Goal: Use online tool/utility: Utilize a website feature to perform a specific function

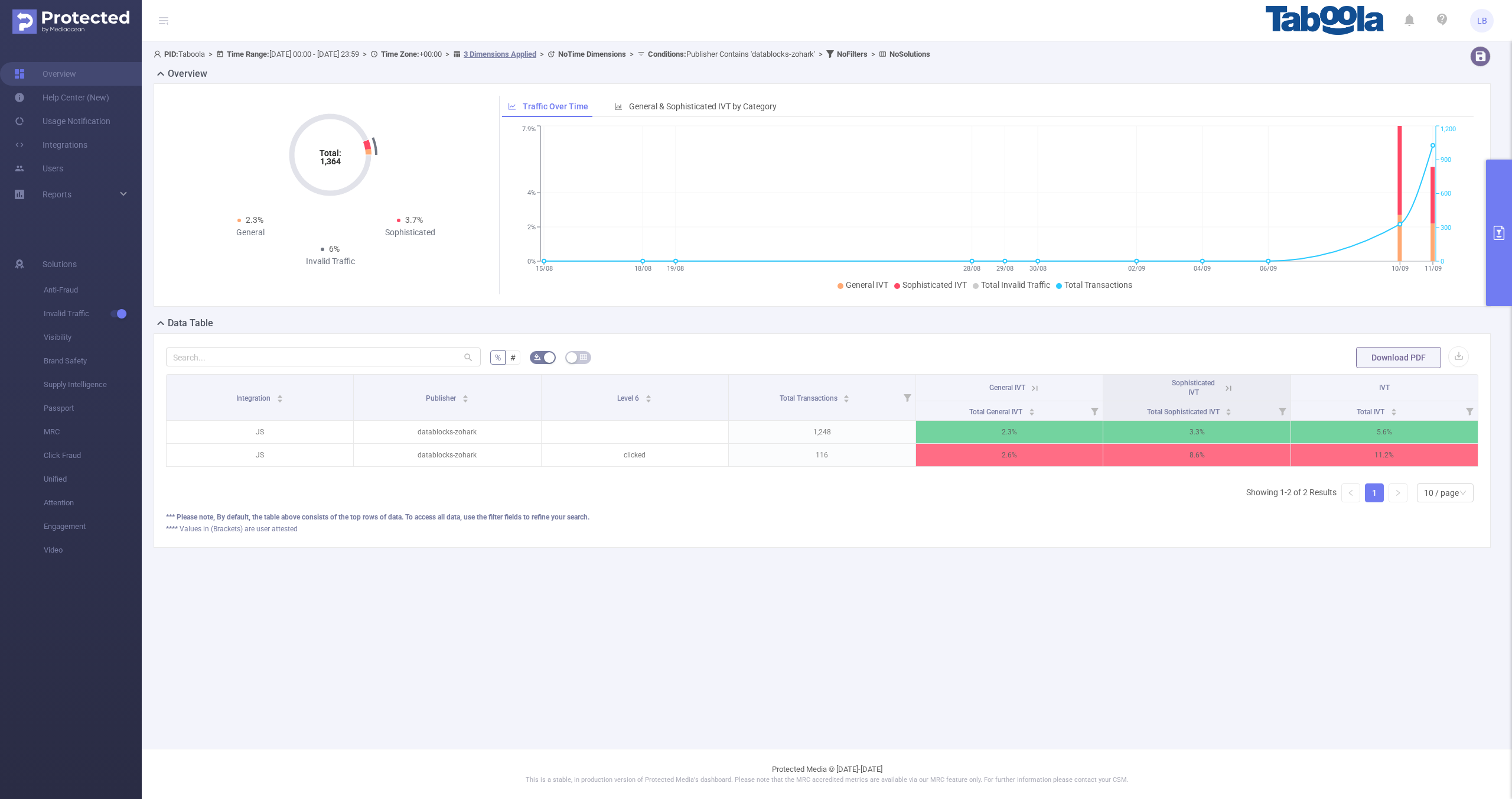
click at [1493, 239] on icon "primary" at bounding box center [1499, 233] width 14 height 14
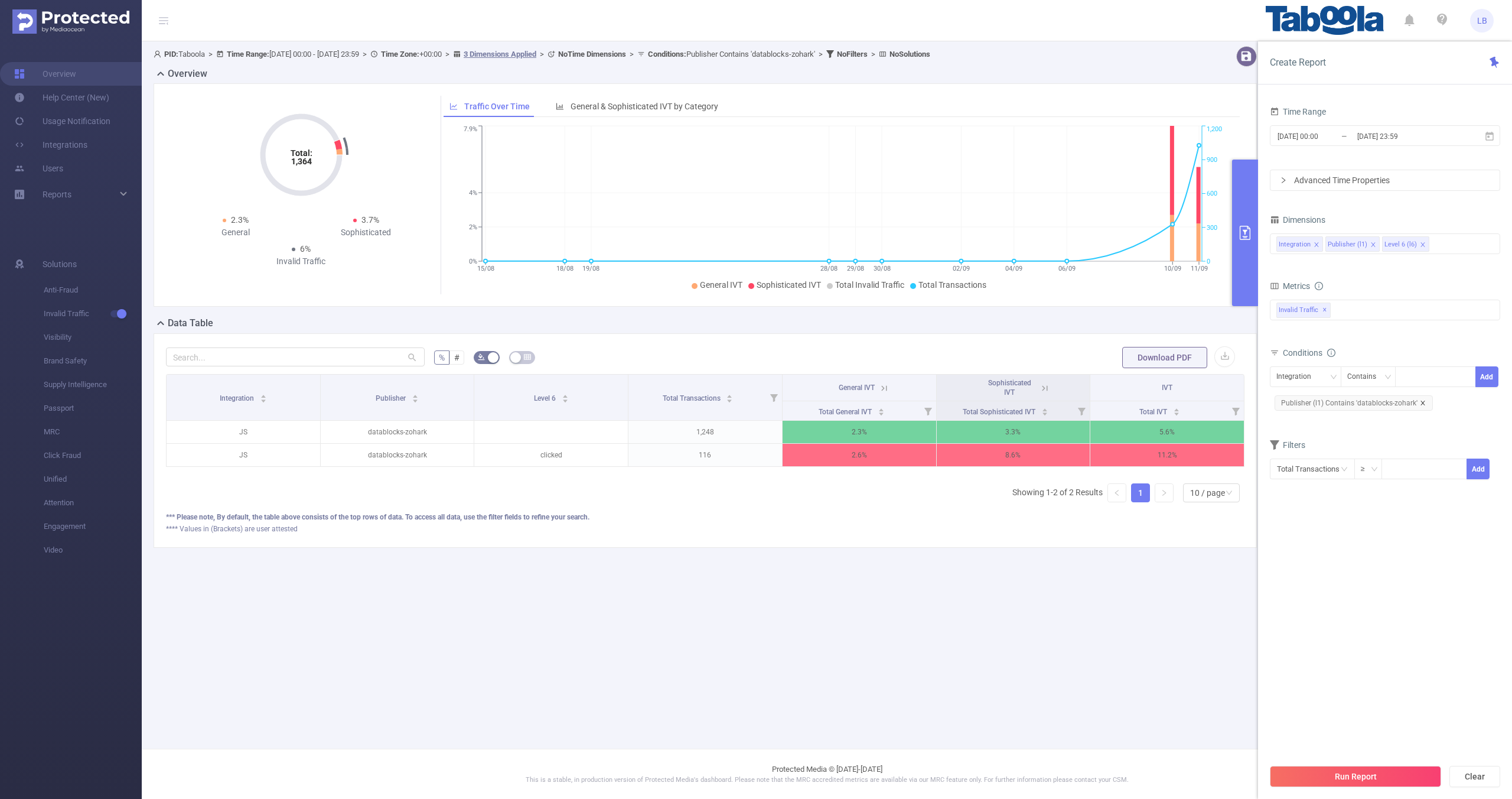
click at [1420, 404] on icon "icon: close" at bounding box center [1423, 403] width 4 height 4
click at [1297, 381] on div "Integration" at bounding box center [1298, 376] width 43 height 20
click at [1296, 421] on li "Publisher (l1)" at bounding box center [1305, 421] width 71 height 19
click at [1403, 380] on input at bounding box center [1404, 377] width 5 height 16
paste input "advertiso-vipflash"
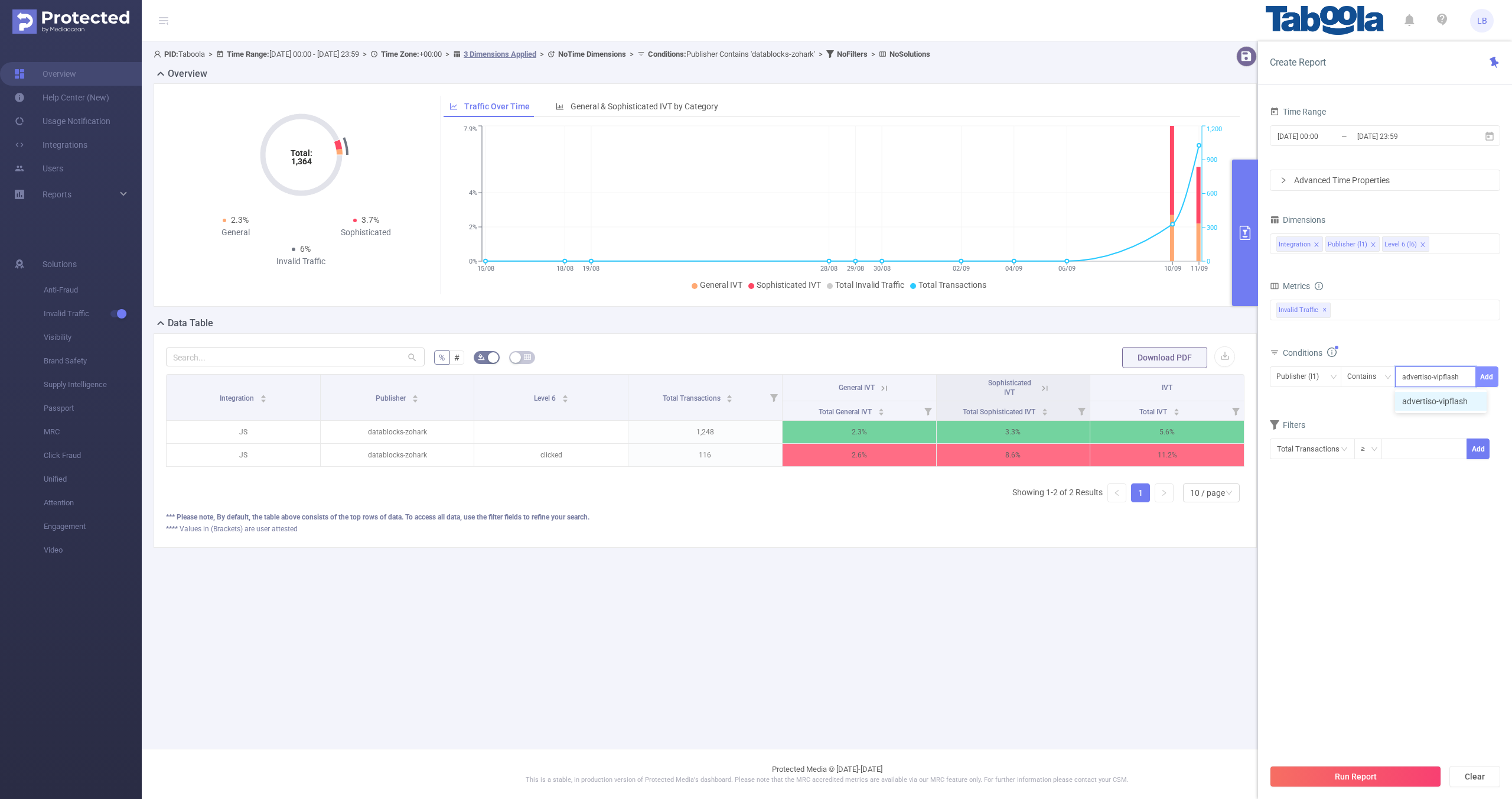
type input "advertiso-vipflash"
click at [1491, 372] on button "Add" at bounding box center [1487, 376] width 23 height 20
click at [1298, 778] on button "Run Report" at bounding box center [1355, 776] width 172 height 21
